Goal: Task Accomplishment & Management: Manage account settings

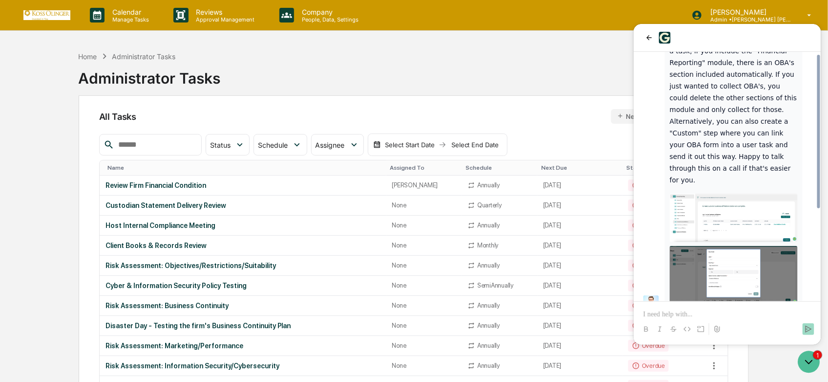
scroll to position [163, 0]
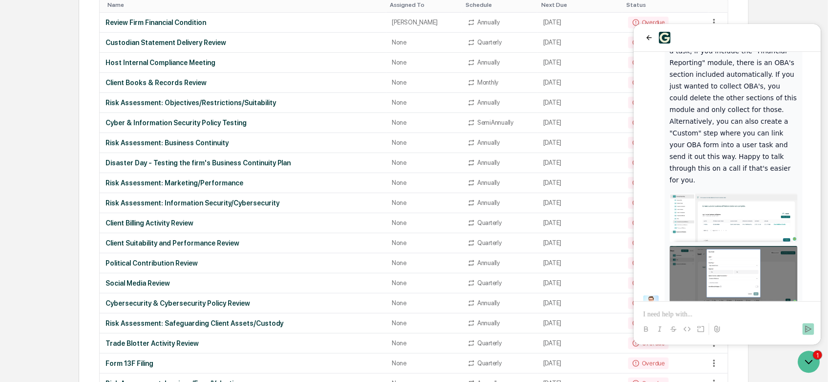
click at [726, 246] on img at bounding box center [733, 275] width 128 height 58
click at [718, 197] on img at bounding box center [733, 217] width 128 height 48
click at [727, 247] on img at bounding box center [733, 275] width 128 height 58
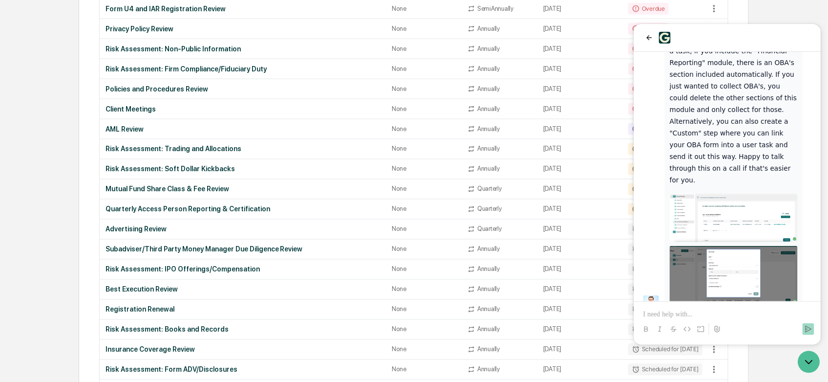
scroll to position [706, 0]
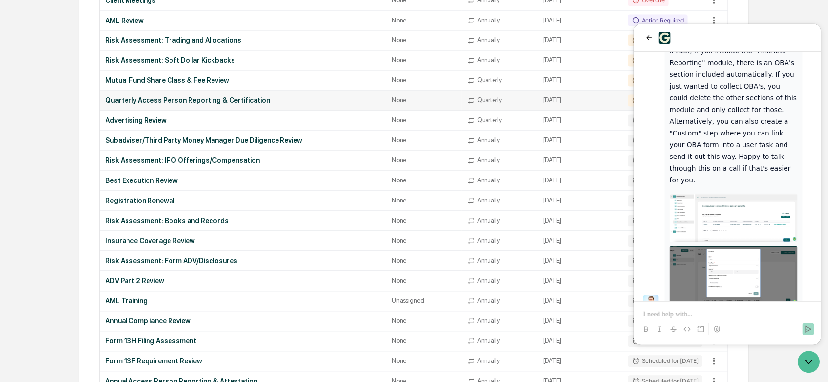
click at [201, 96] on td "Quarterly Access Person Reporting & Certification" at bounding box center [243, 101] width 287 height 20
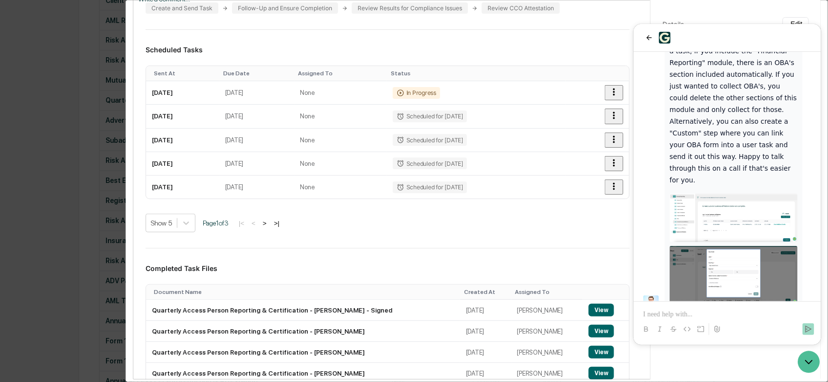
scroll to position [0, 0]
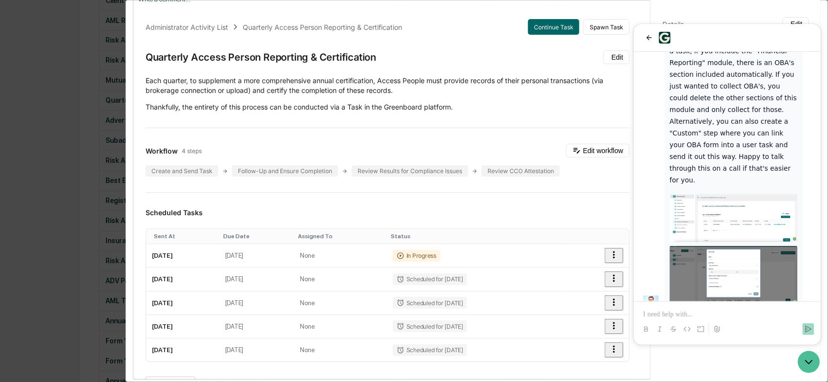
click at [55, 113] on div "Administrator Activity List Quarterly Access Person Reporting & Certification C…" at bounding box center [414, 191] width 828 height 382
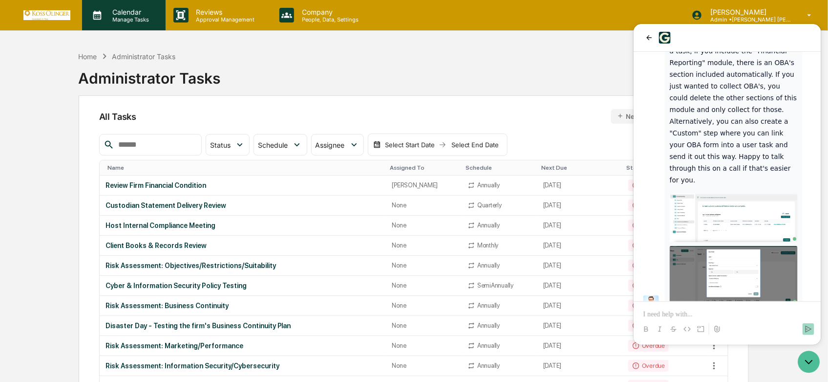
click at [118, 11] on p "Calendar" at bounding box center [129, 12] width 49 height 8
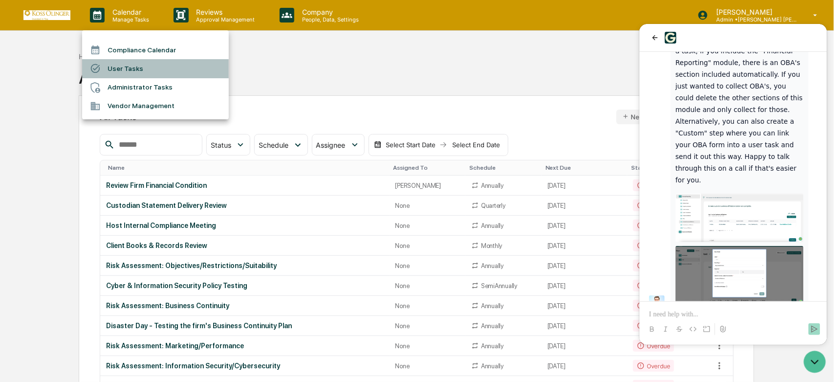
click at [128, 63] on li "User Tasks" at bounding box center [155, 68] width 147 height 19
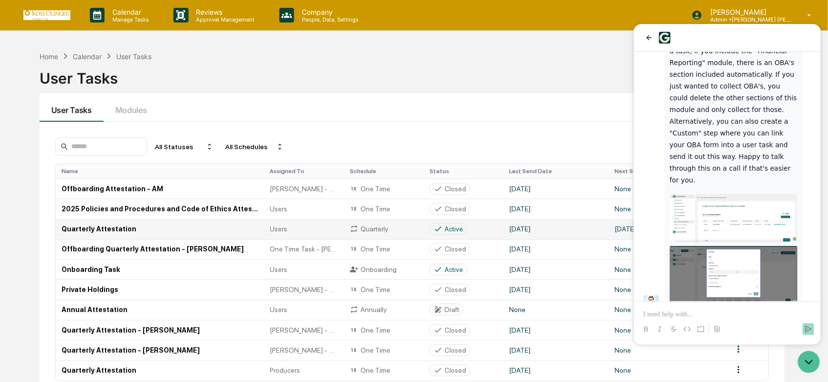
click at [154, 234] on td "Quarterly Attestation" at bounding box center [160, 229] width 209 height 20
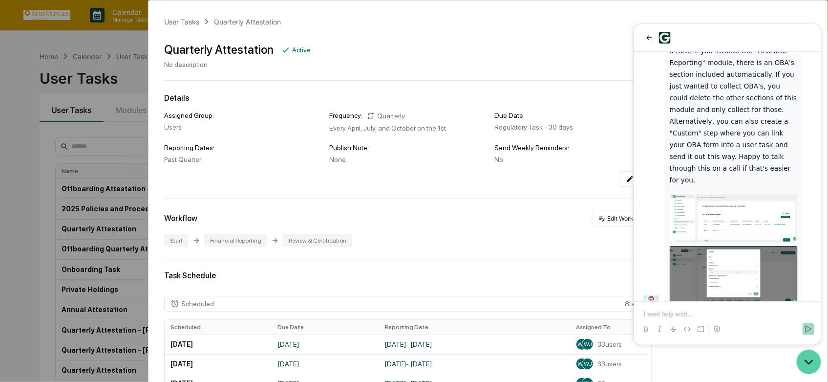
click at [808, 361] on icon "Open customer support" at bounding box center [808, 361] width 24 height 24
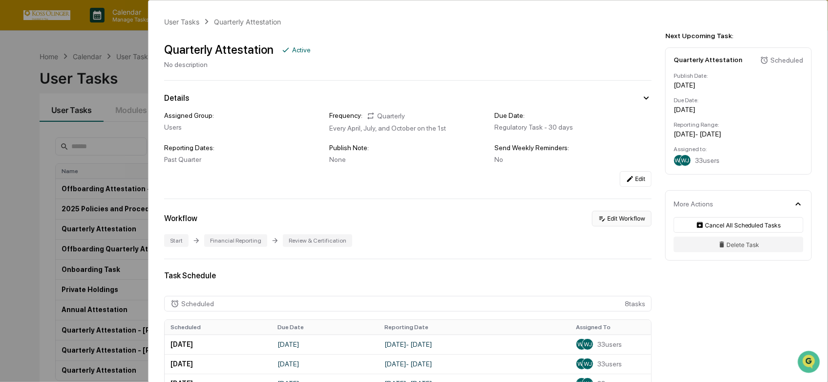
click at [612, 219] on button "Edit Workflow" at bounding box center [622, 219] width 60 height 16
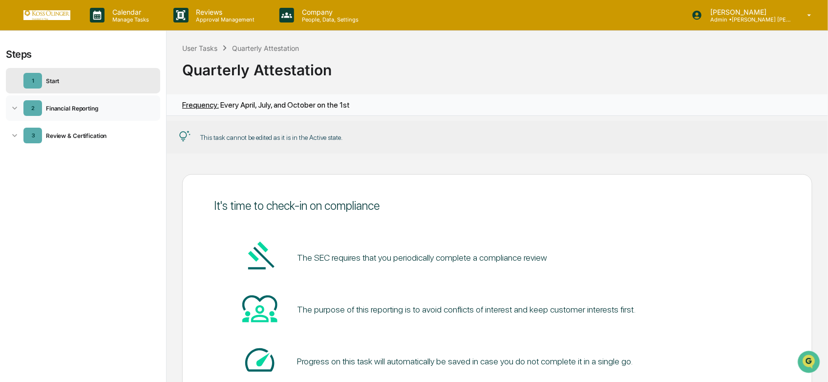
click at [110, 107] on div "Financial Reporting" at bounding box center [99, 108] width 114 height 7
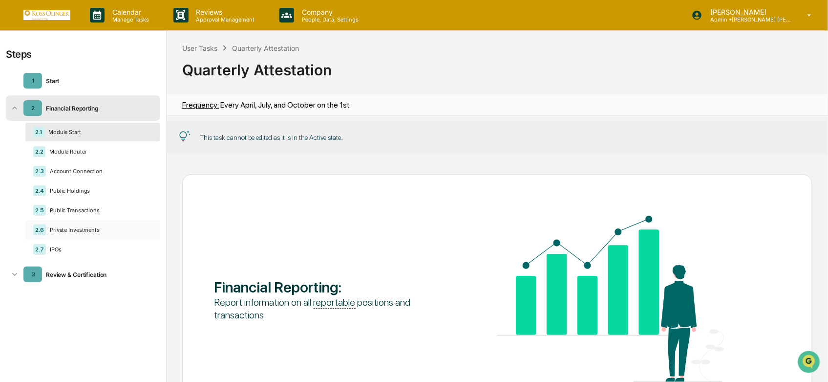
click at [65, 225] on div "2.6 Private Investments" at bounding box center [92, 229] width 135 height 19
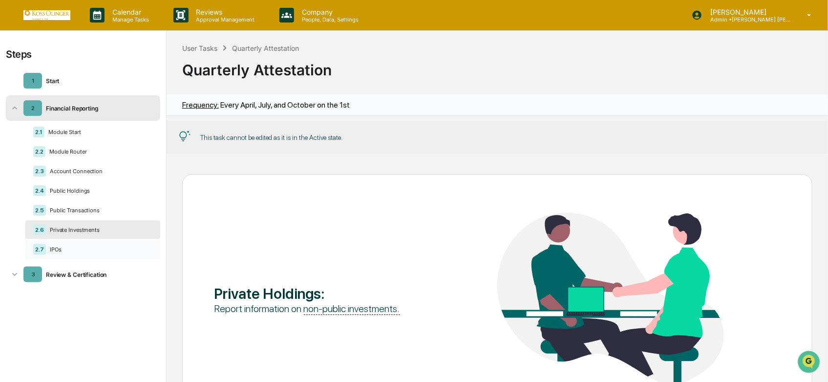
click at [69, 240] on div "2.7 IPOs" at bounding box center [92, 249] width 135 height 19
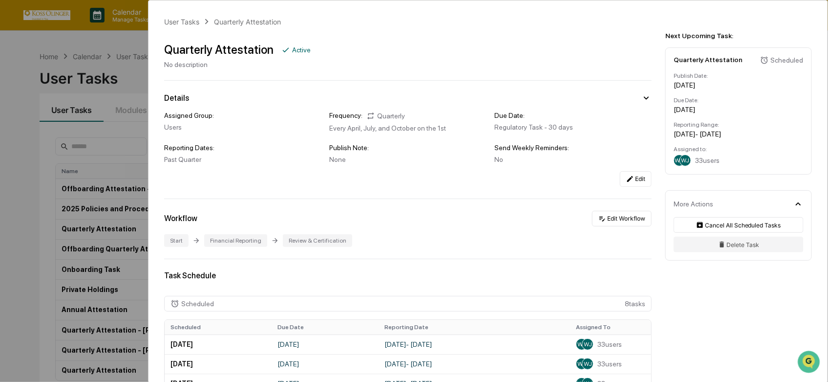
click at [47, 59] on div "User Tasks Quarterly Attestation Quarterly Attestation Active No description De…" at bounding box center [414, 191] width 828 height 382
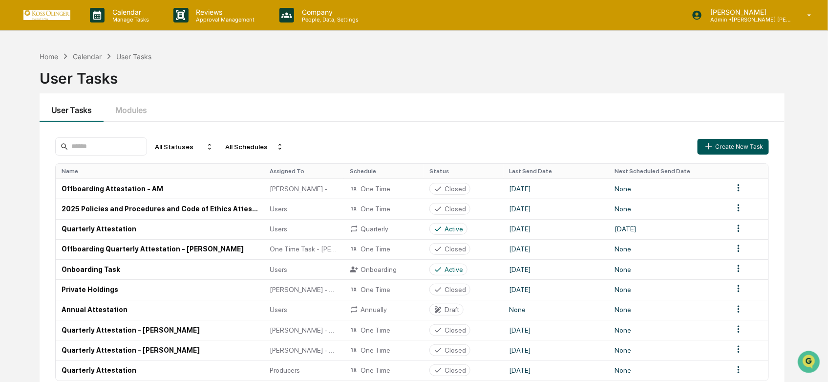
click at [720, 147] on button "Create New Task" at bounding box center [733, 147] width 71 height 16
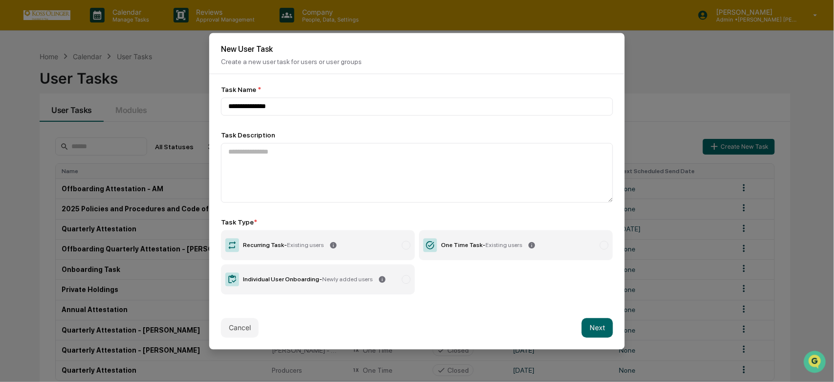
type input "**********"
click at [354, 252] on label "Recurring Task - Existing users" at bounding box center [318, 245] width 194 height 30
click at [595, 329] on button "Next" at bounding box center [596, 328] width 31 height 20
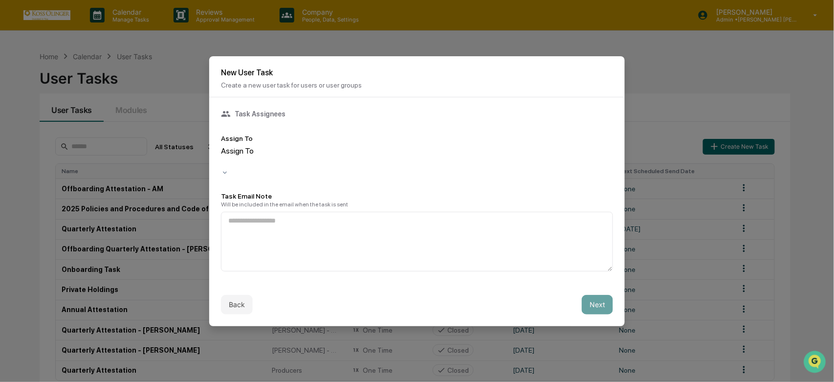
click at [223, 163] on div at bounding box center [222, 161] width 1 height 11
click at [589, 299] on button "Next" at bounding box center [596, 305] width 31 height 20
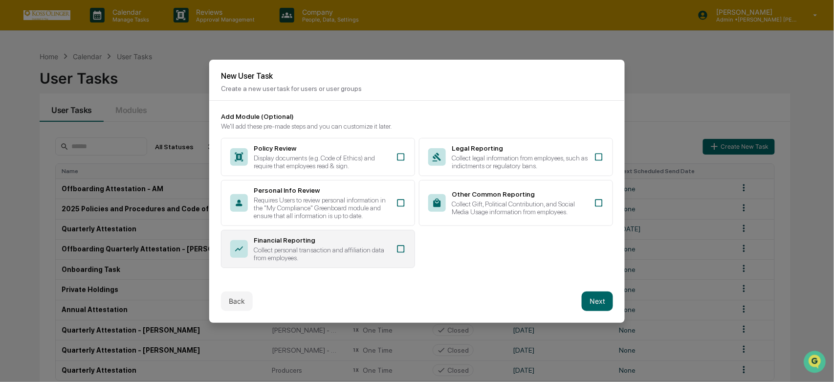
click at [358, 250] on div "Collect personal transaction and affiliation data from employees." at bounding box center [322, 254] width 136 height 16
click at [586, 300] on button "Next" at bounding box center [596, 301] width 31 height 20
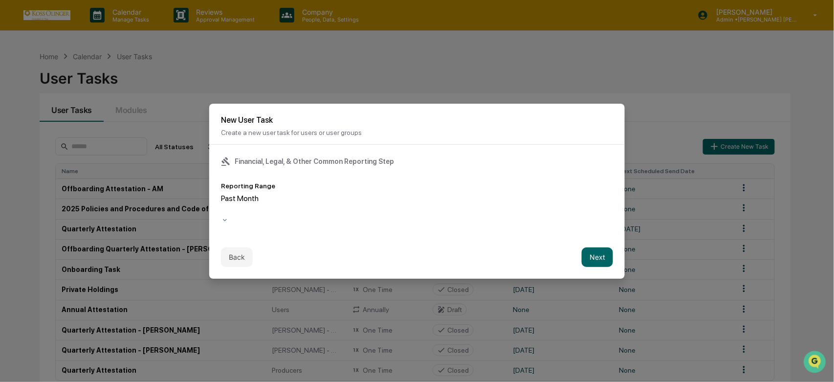
click at [223, 206] on div at bounding box center [222, 209] width 1 height 11
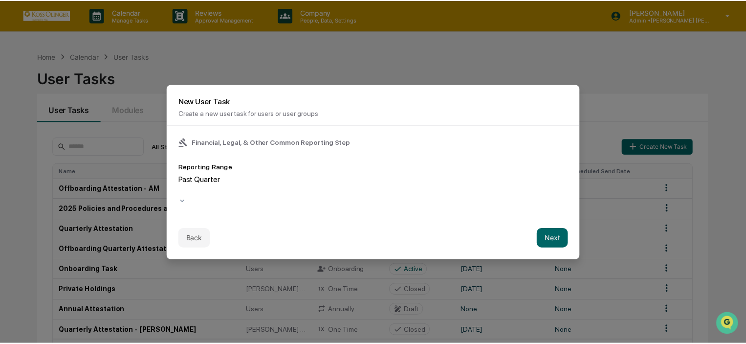
scroll to position [147, 0]
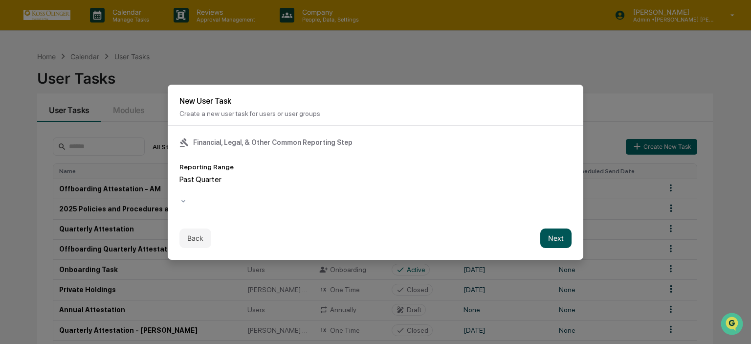
click at [565, 236] on button "Next" at bounding box center [555, 238] width 31 height 20
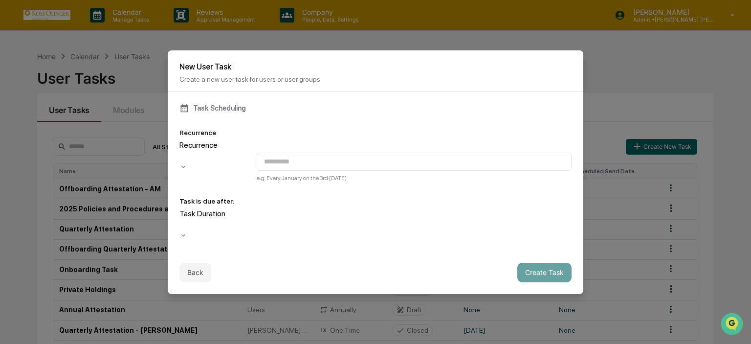
click at [235, 170] on div "Recurrence" at bounding box center [215, 155] width 73 height 30
type input "**********"
click at [253, 223] on div "Task Duration" at bounding box center [240, 220] width 122 height 22
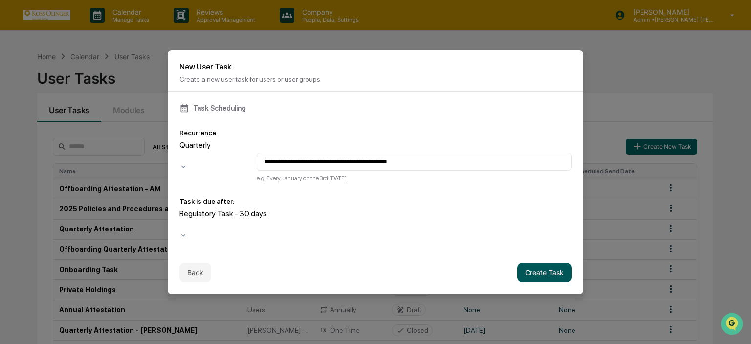
click at [544, 262] on button "Create Task" at bounding box center [544, 272] width 54 height 20
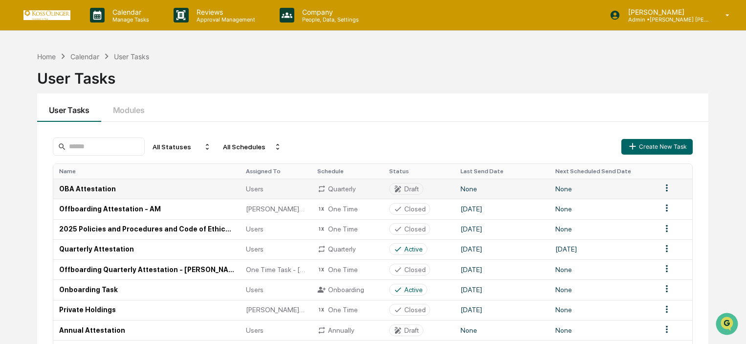
click at [364, 191] on div "Quarterly" at bounding box center [347, 188] width 60 height 9
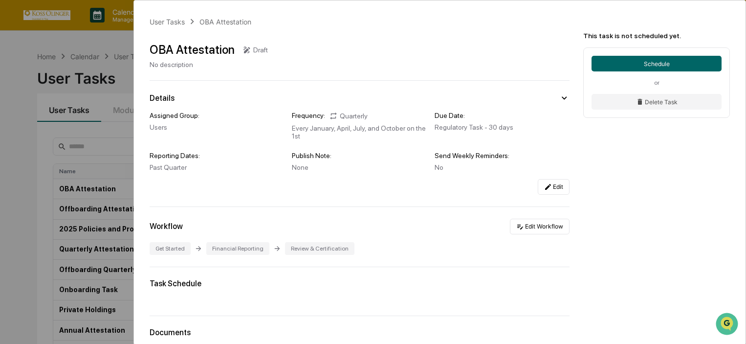
click at [364, 191] on div "Edit" at bounding box center [360, 187] width 420 height 16
click at [517, 224] on icon at bounding box center [520, 226] width 6 height 5
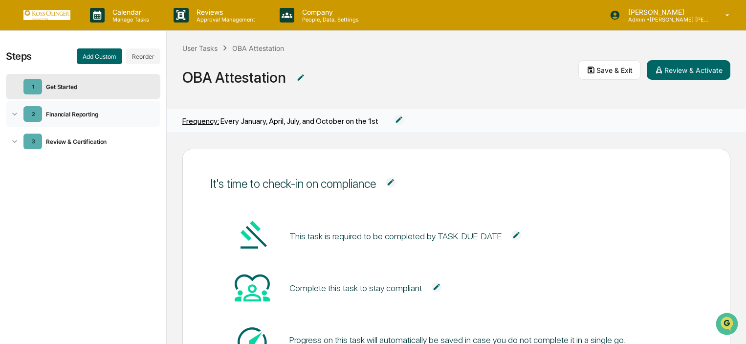
click at [89, 117] on div "Financial Reporting" at bounding box center [97, 113] width 110 height 7
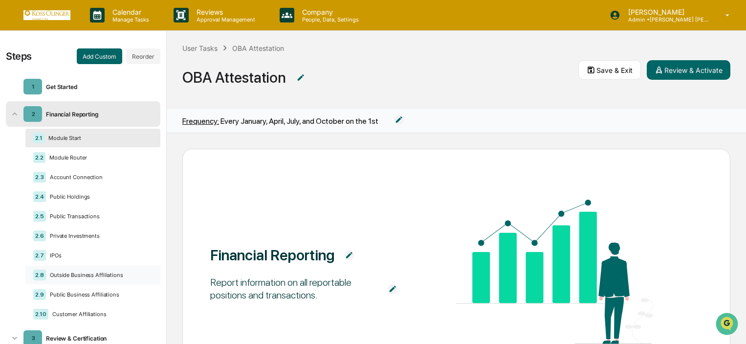
click at [87, 267] on div "2.8 Outside Business Affiliations" at bounding box center [92, 274] width 135 height 19
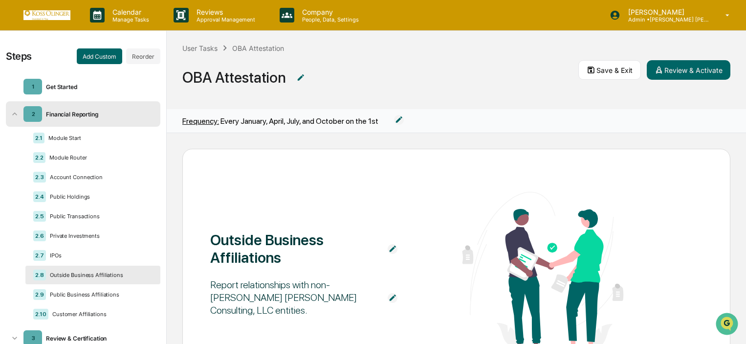
scroll to position [98, 0]
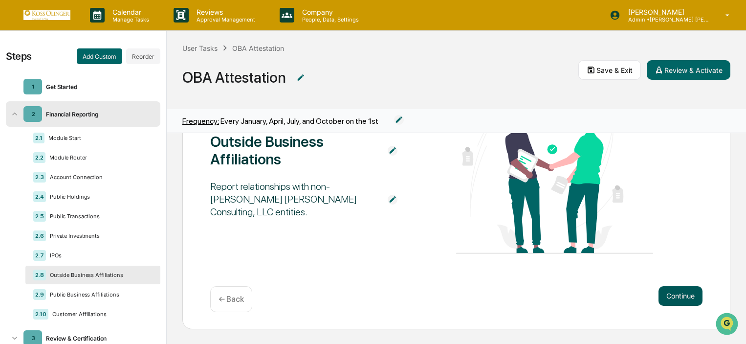
click at [676, 293] on button "Continue" at bounding box center [680, 296] width 44 height 20
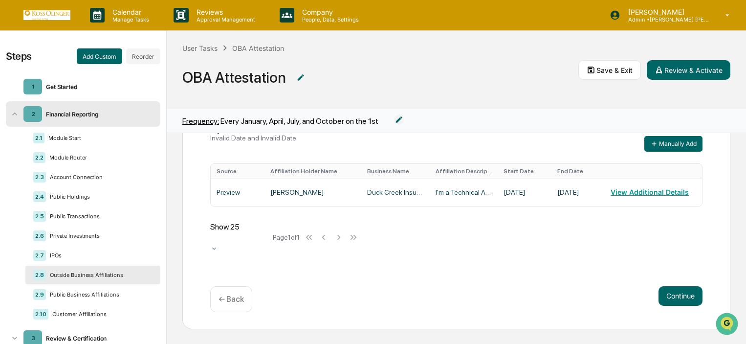
scroll to position [49, 0]
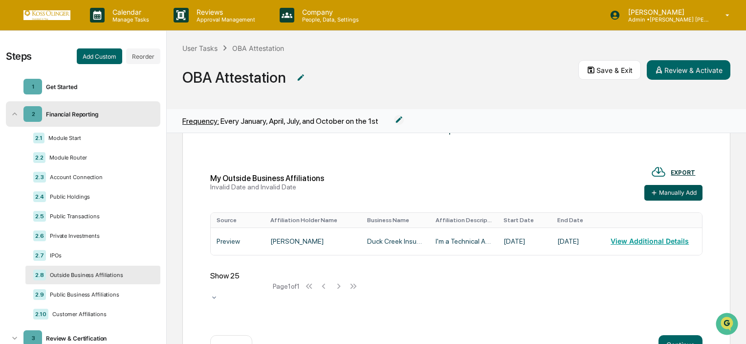
click at [651, 193] on button "Manually Add" at bounding box center [673, 193] width 58 height 16
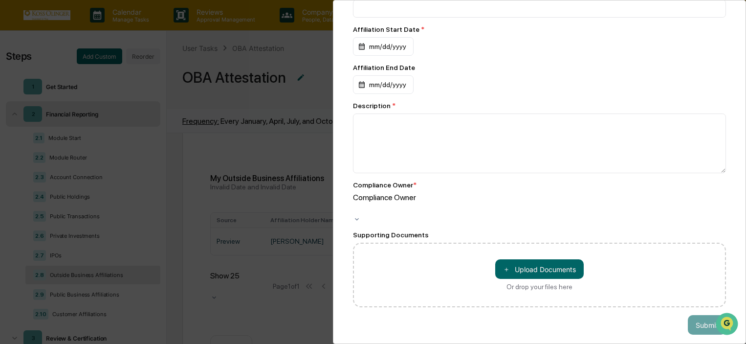
scroll to position [0, 0]
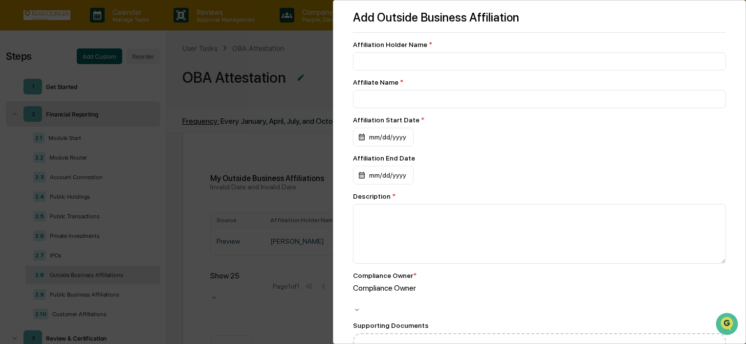
click at [284, 158] on div "Add Outside Business Affiliation Affiliation Holder Name * Affiliate Name * Aff…" at bounding box center [373, 172] width 746 height 344
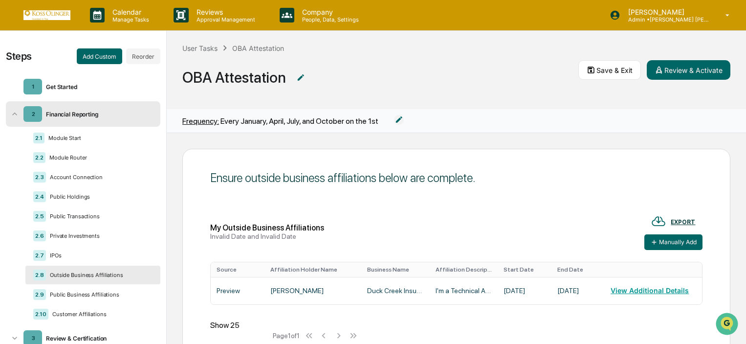
scroll to position [98, 0]
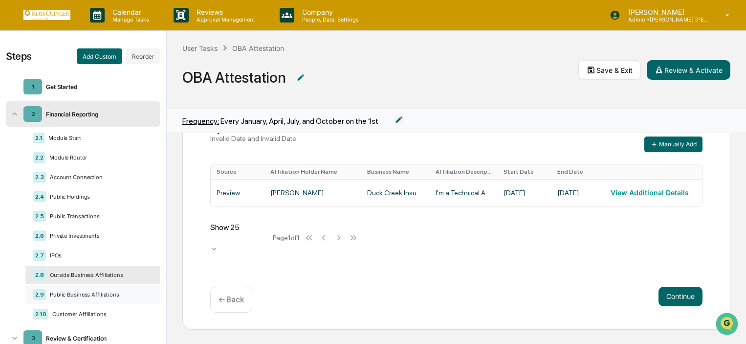
click at [78, 296] on div "Public Business Affiliations" at bounding box center [97, 294] width 103 height 7
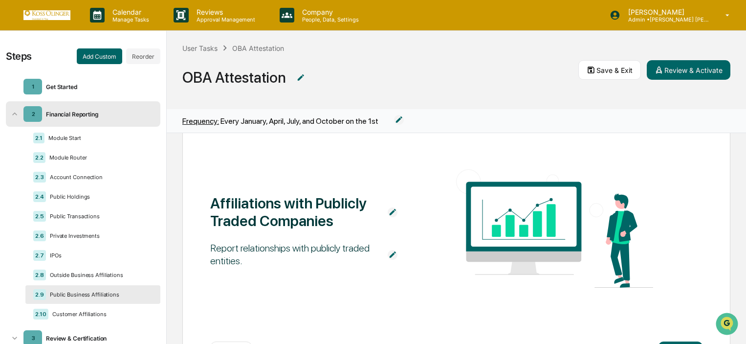
scroll to position [98, 0]
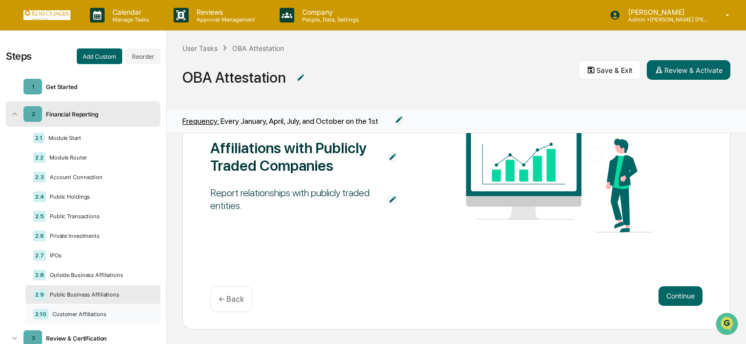
click at [122, 316] on div "Customer Affiliations" at bounding box center [98, 313] width 100 height 7
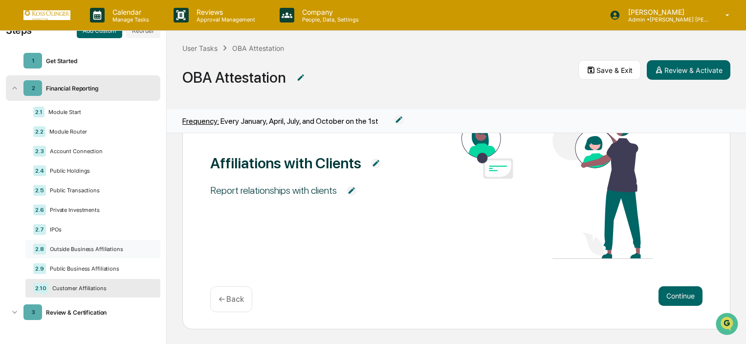
scroll to position [0, 0]
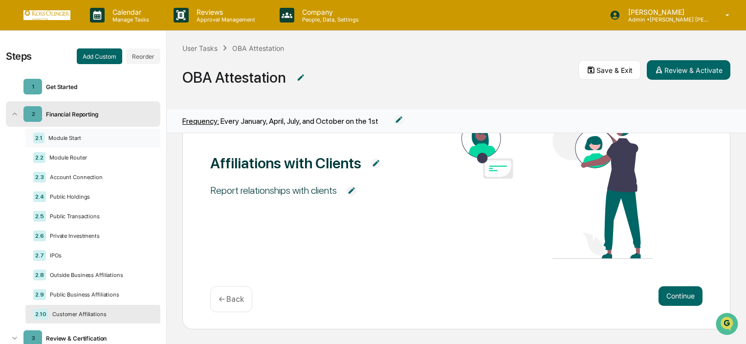
click at [67, 140] on div "Module Start" at bounding box center [96, 137] width 104 height 7
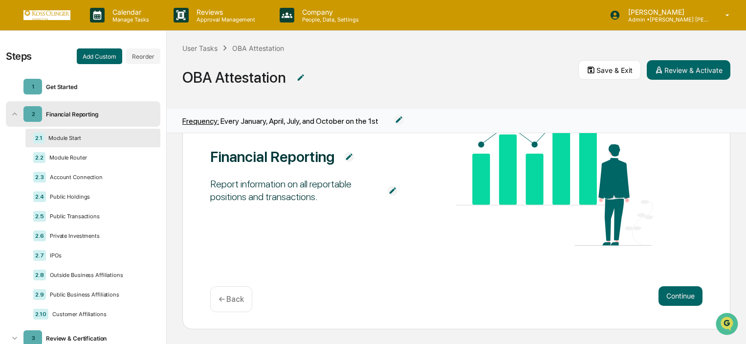
scroll to position [92, 0]
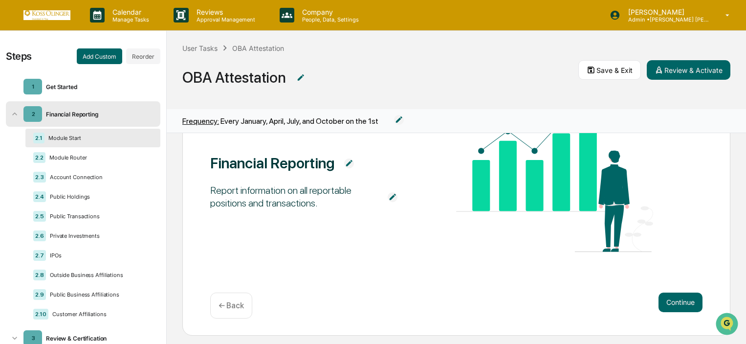
click at [74, 146] on div "2.1 Module Start" at bounding box center [92, 138] width 135 height 19
click at [79, 149] on div "2.2 Module Router" at bounding box center [92, 157] width 135 height 19
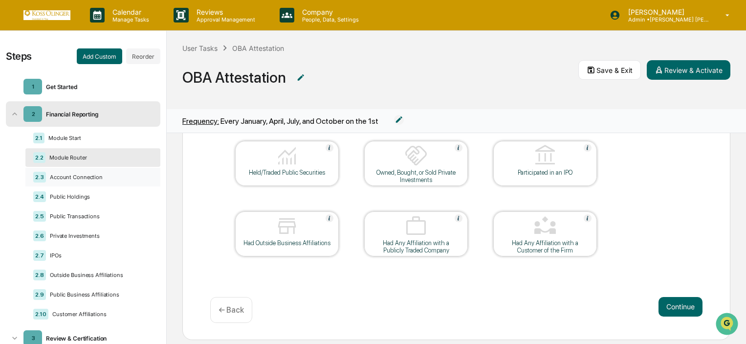
click at [86, 180] on div "Account Connection" at bounding box center [97, 176] width 103 height 7
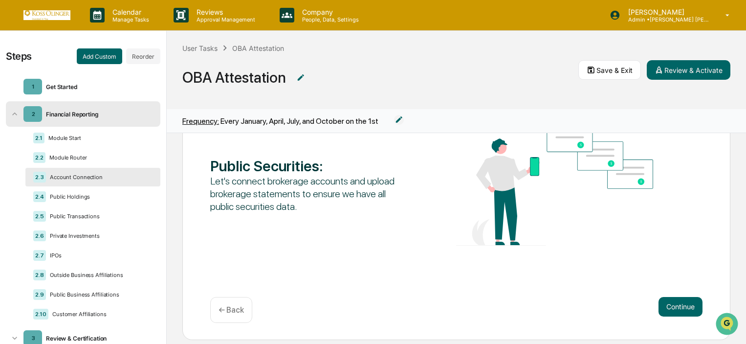
scroll to position [98, 0]
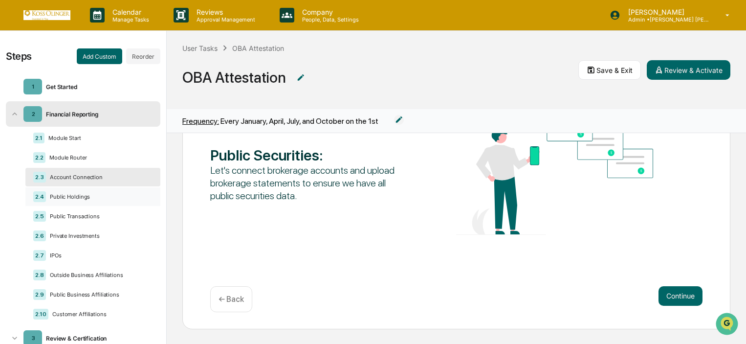
click at [87, 196] on div "Public Holdings" at bounding box center [97, 196] width 103 height 7
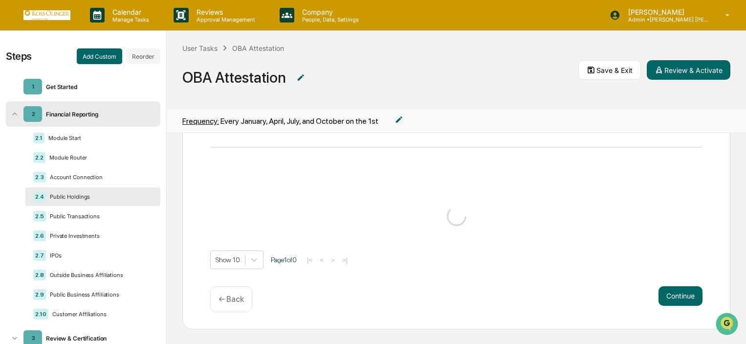
scroll to position [96, 0]
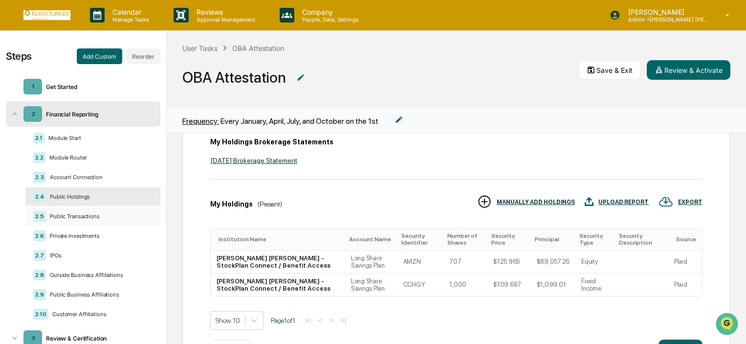
click at [93, 213] on div "Public Transactions" at bounding box center [97, 216] width 103 height 7
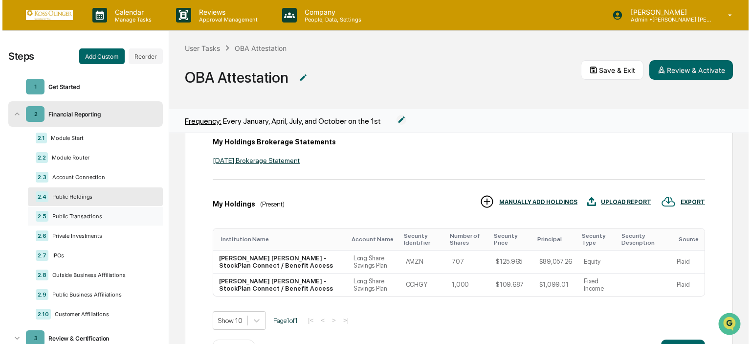
scroll to position [82, 0]
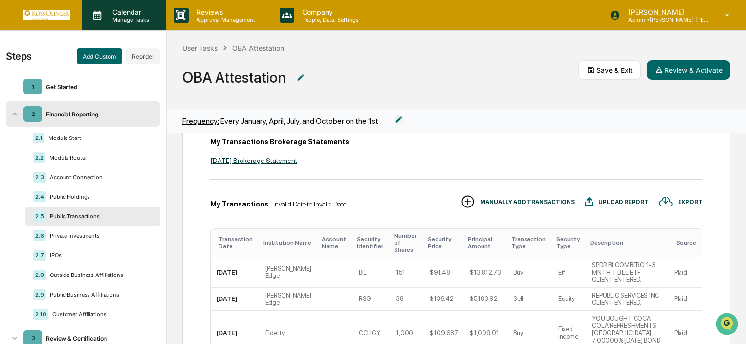
click at [96, 19] on icon at bounding box center [97, 15] width 8 height 9
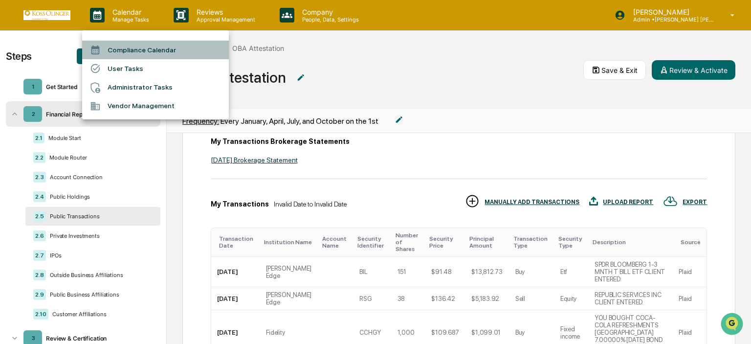
click at [120, 51] on li "Compliance Calendar" at bounding box center [155, 50] width 147 height 19
